Goal: Task Accomplishment & Management: Manage account settings

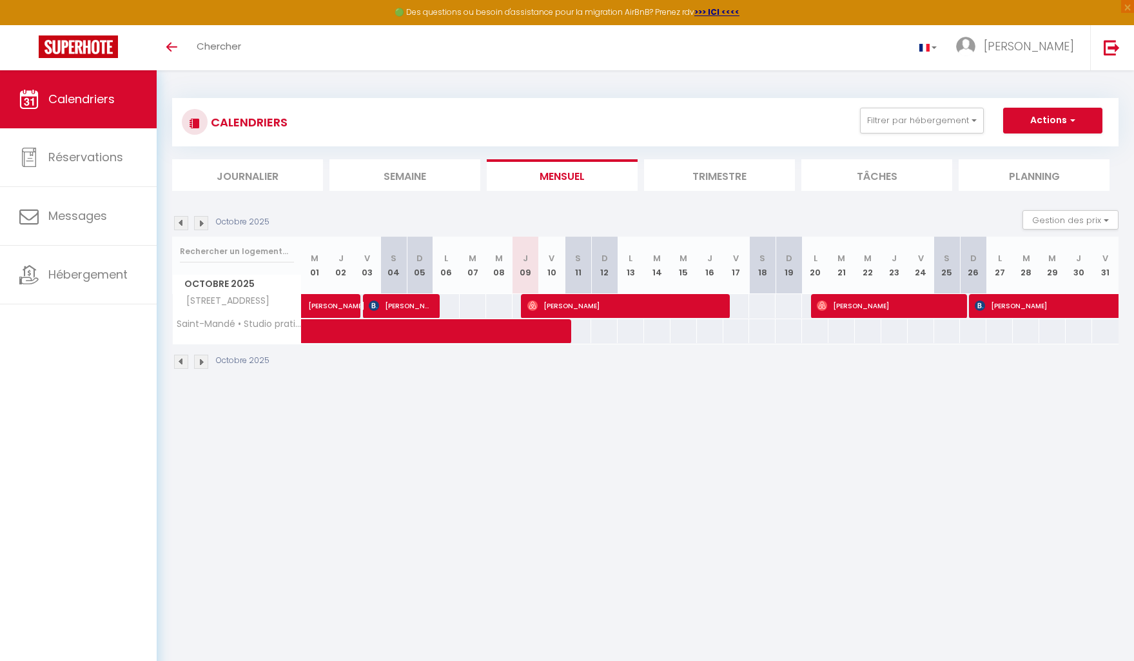
click at [202, 224] on img at bounding box center [201, 223] width 14 height 14
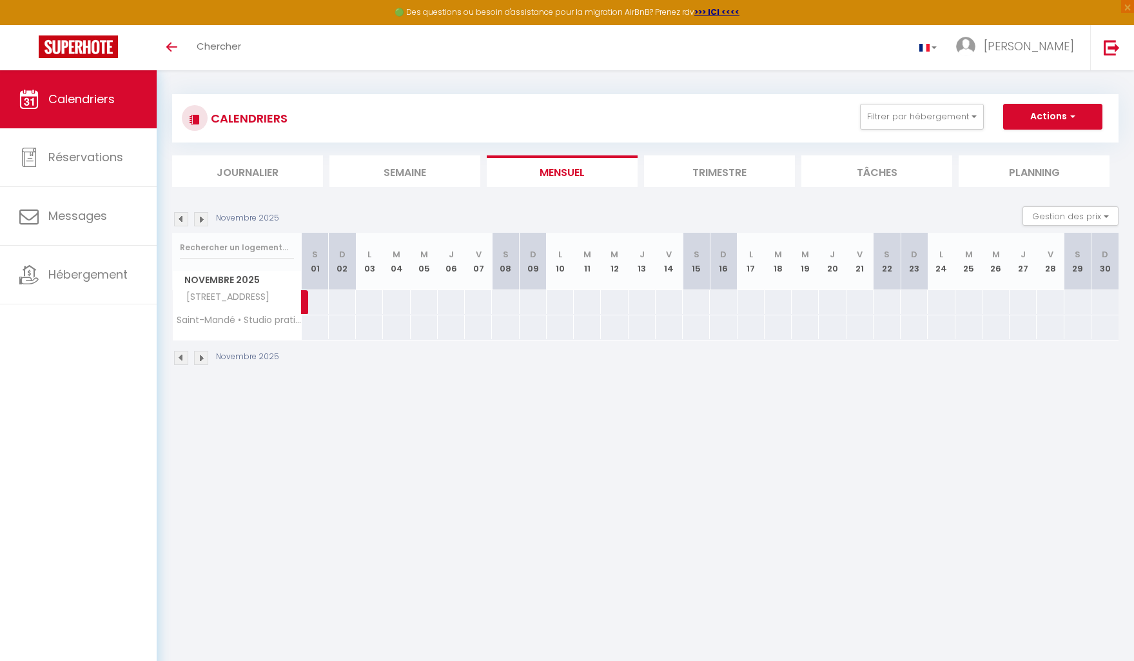
scroll to position [5, 0]
click at [178, 222] on img at bounding box center [181, 219] width 14 height 14
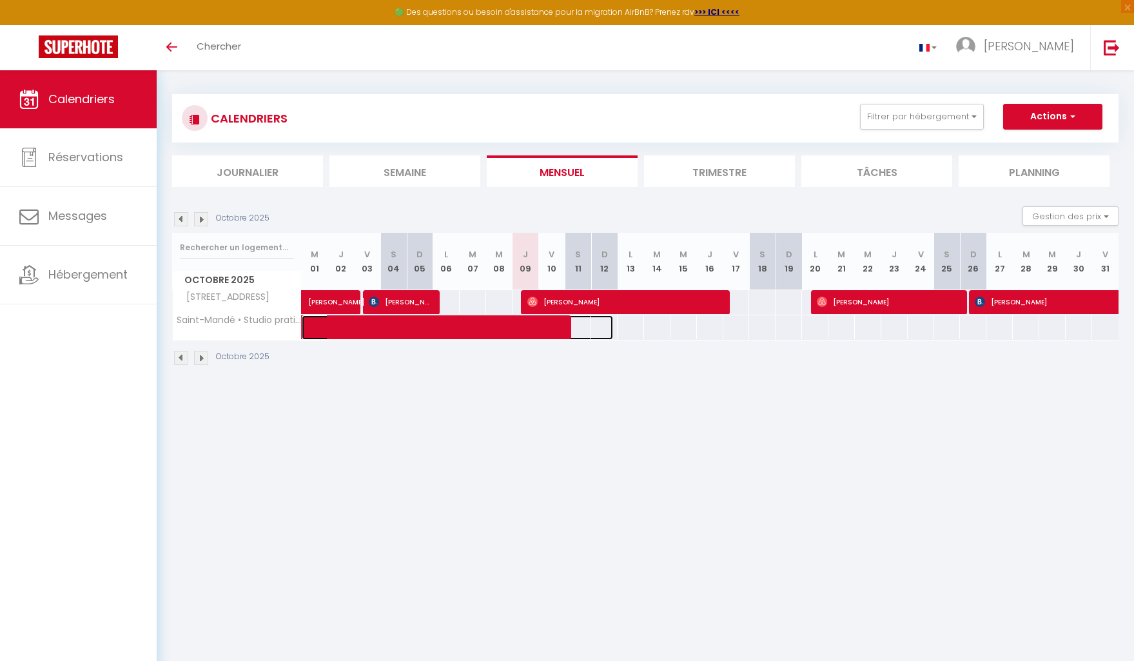
click at [538, 334] on span at bounding box center [465, 327] width 297 height 25
select select "OK"
select select "1"
select select "0"
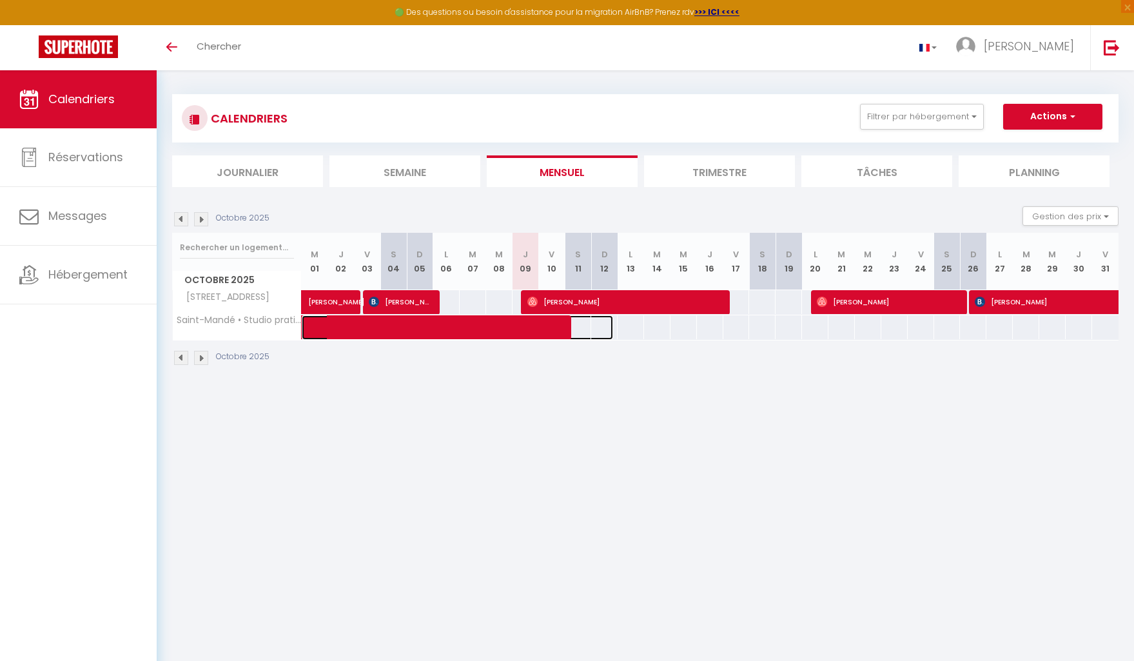
select select "1"
select select
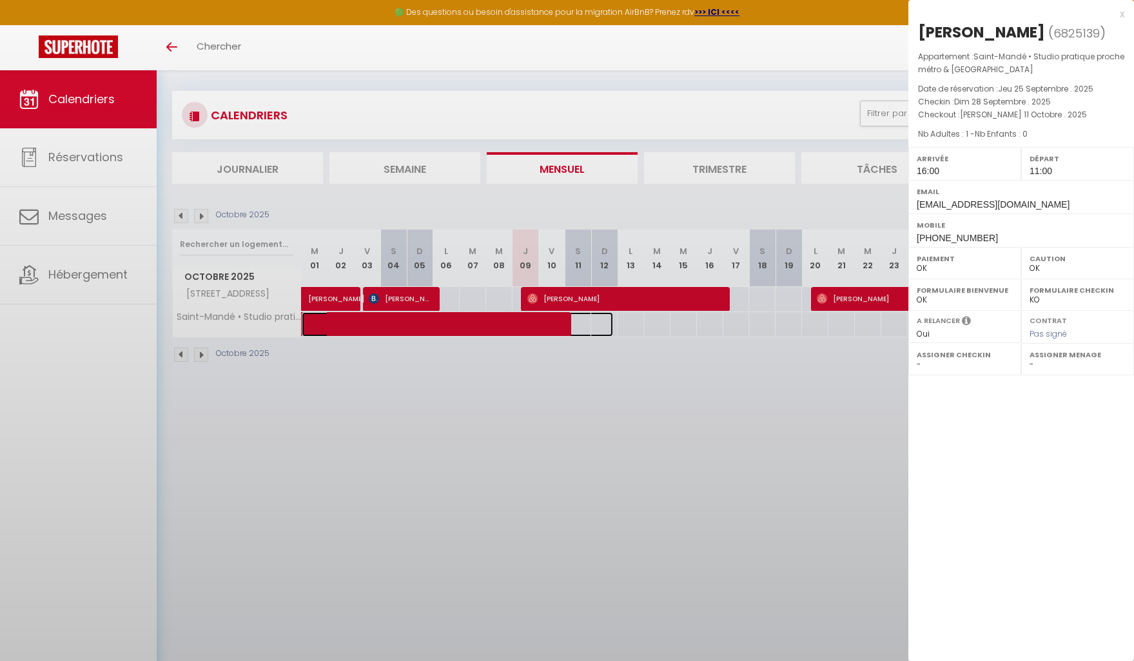
scroll to position [5, 0]
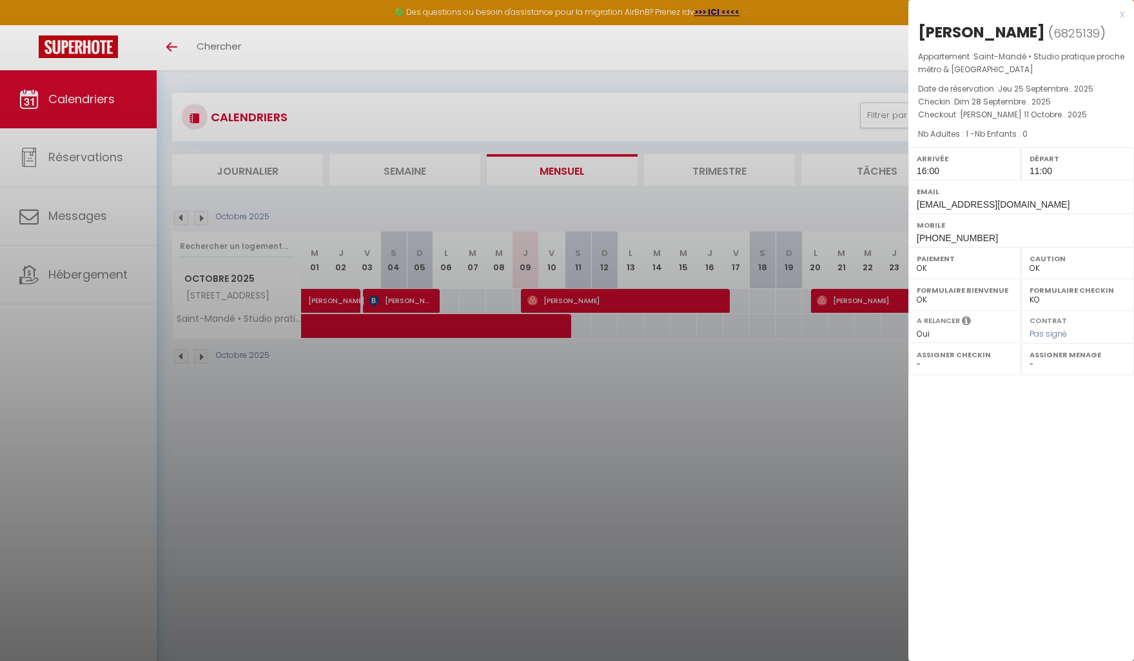
click at [522, 356] on div at bounding box center [567, 330] width 1134 height 661
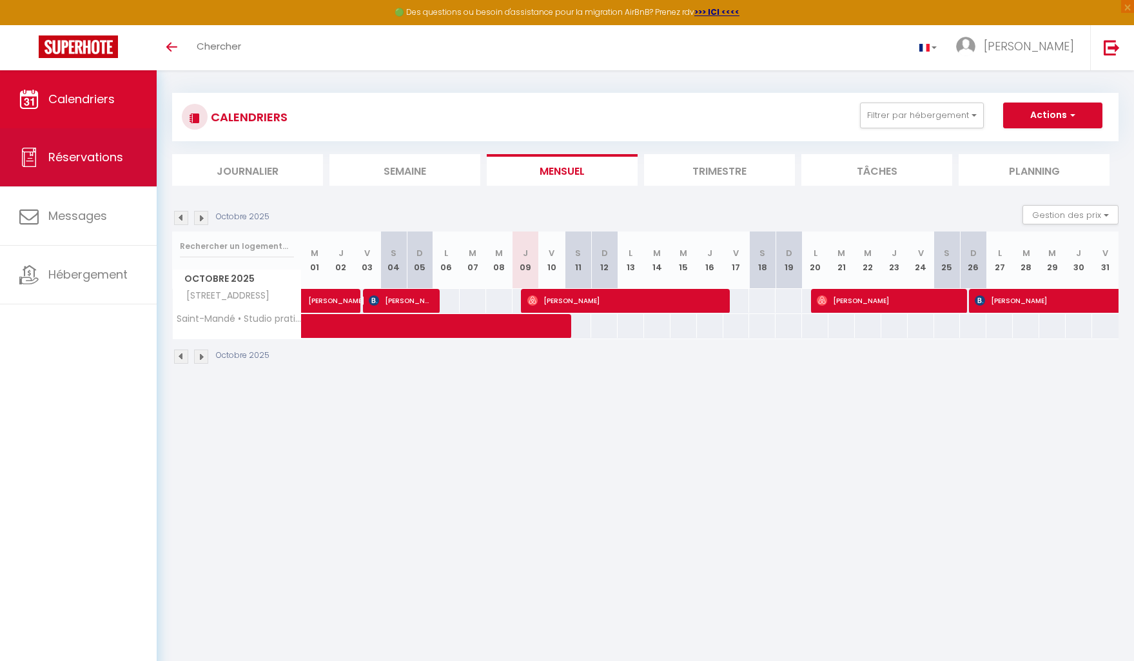
scroll to position [6, 0]
